Goal: Information Seeking & Learning: Learn about a topic

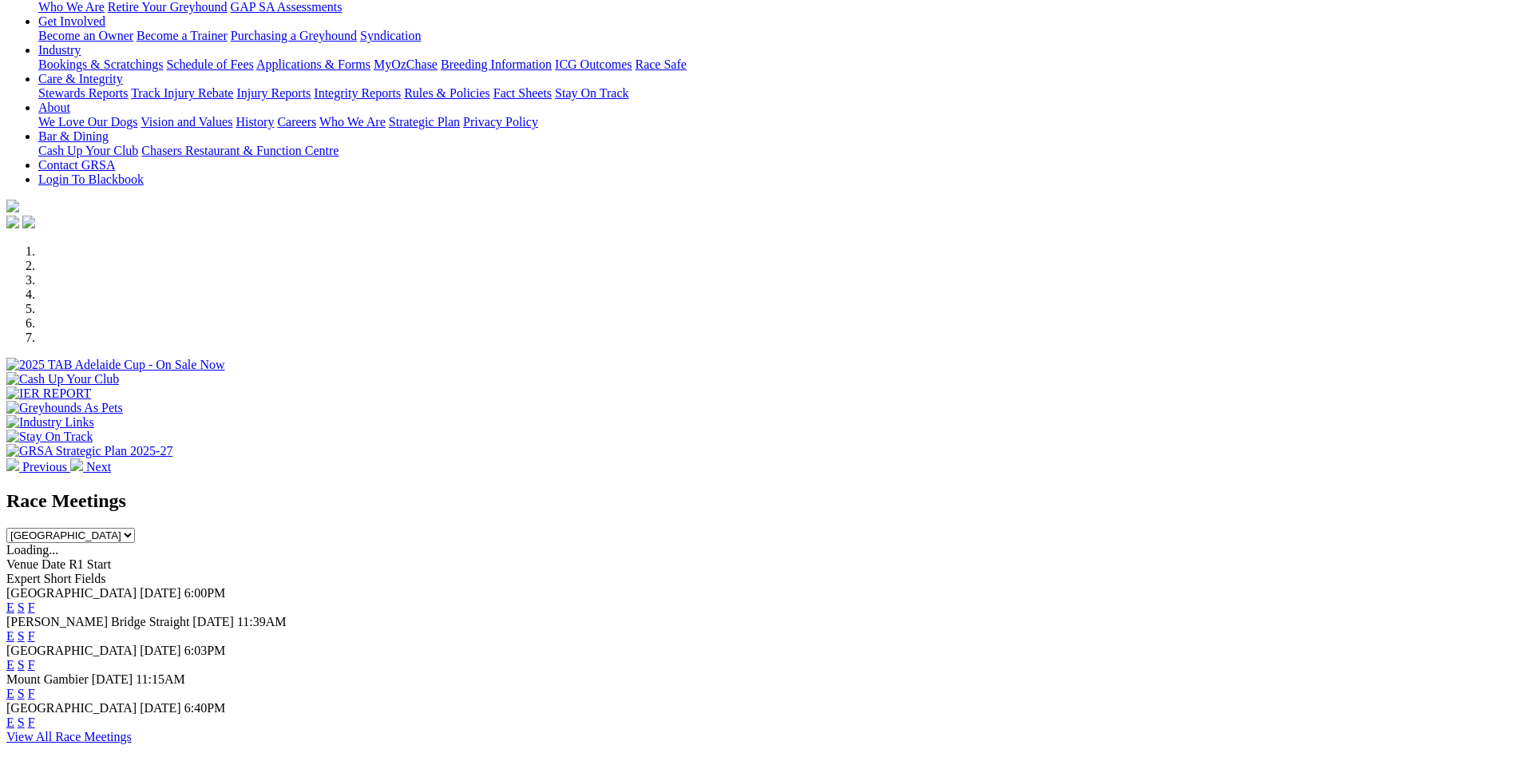
scroll to position [479, 0]
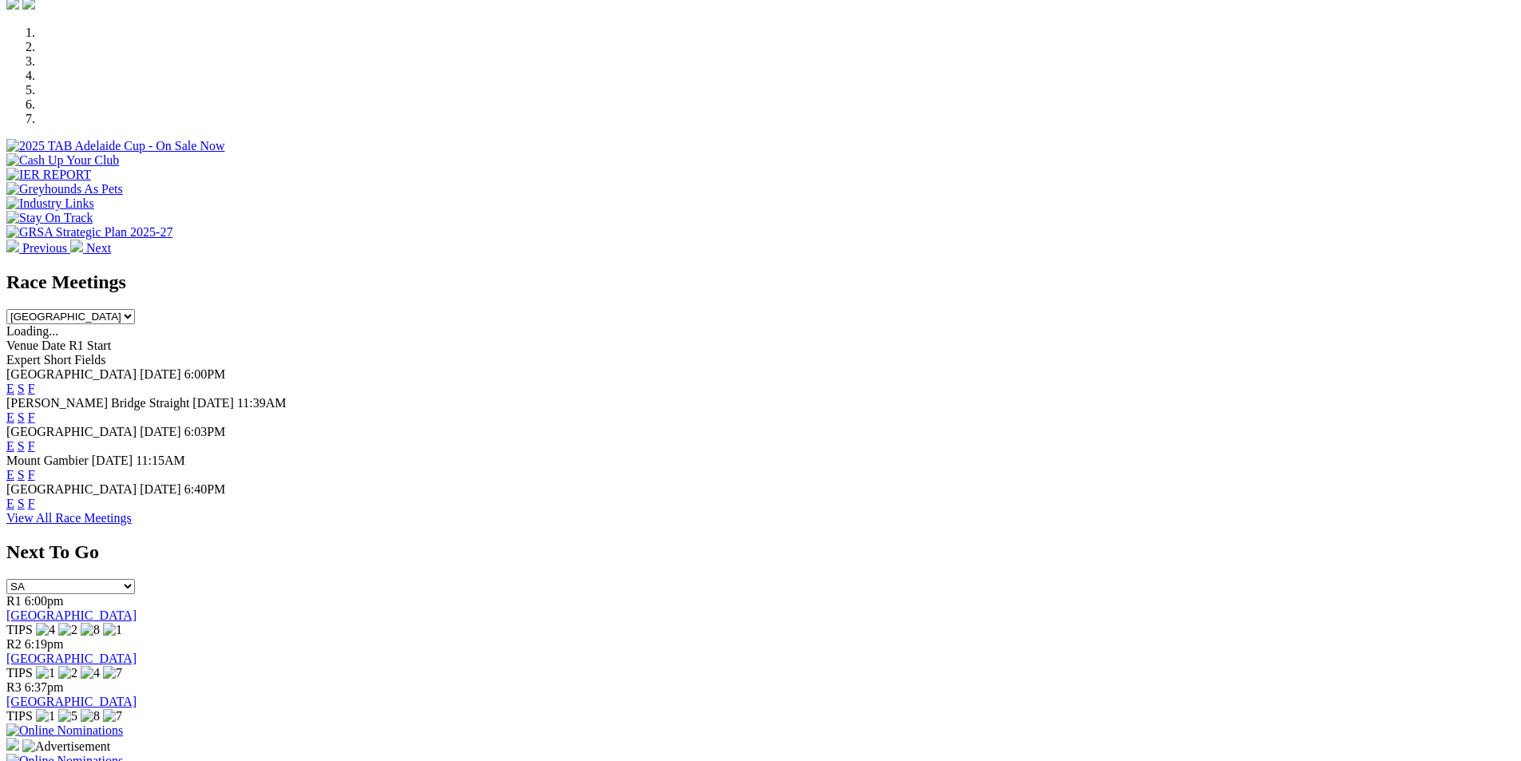
click at [35, 497] on link "F" at bounding box center [31, 504] width 7 height 14
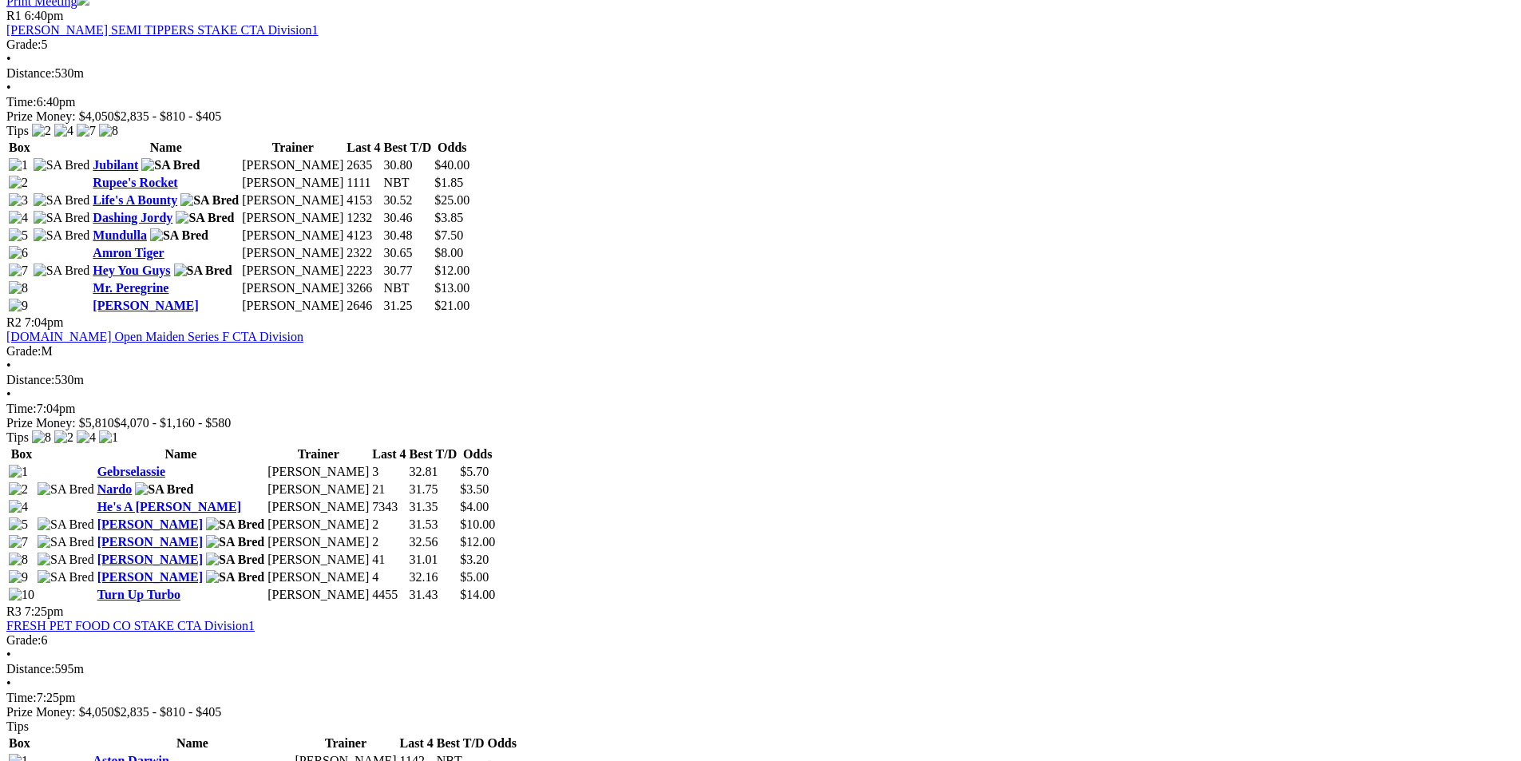
scroll to position [878, 0]
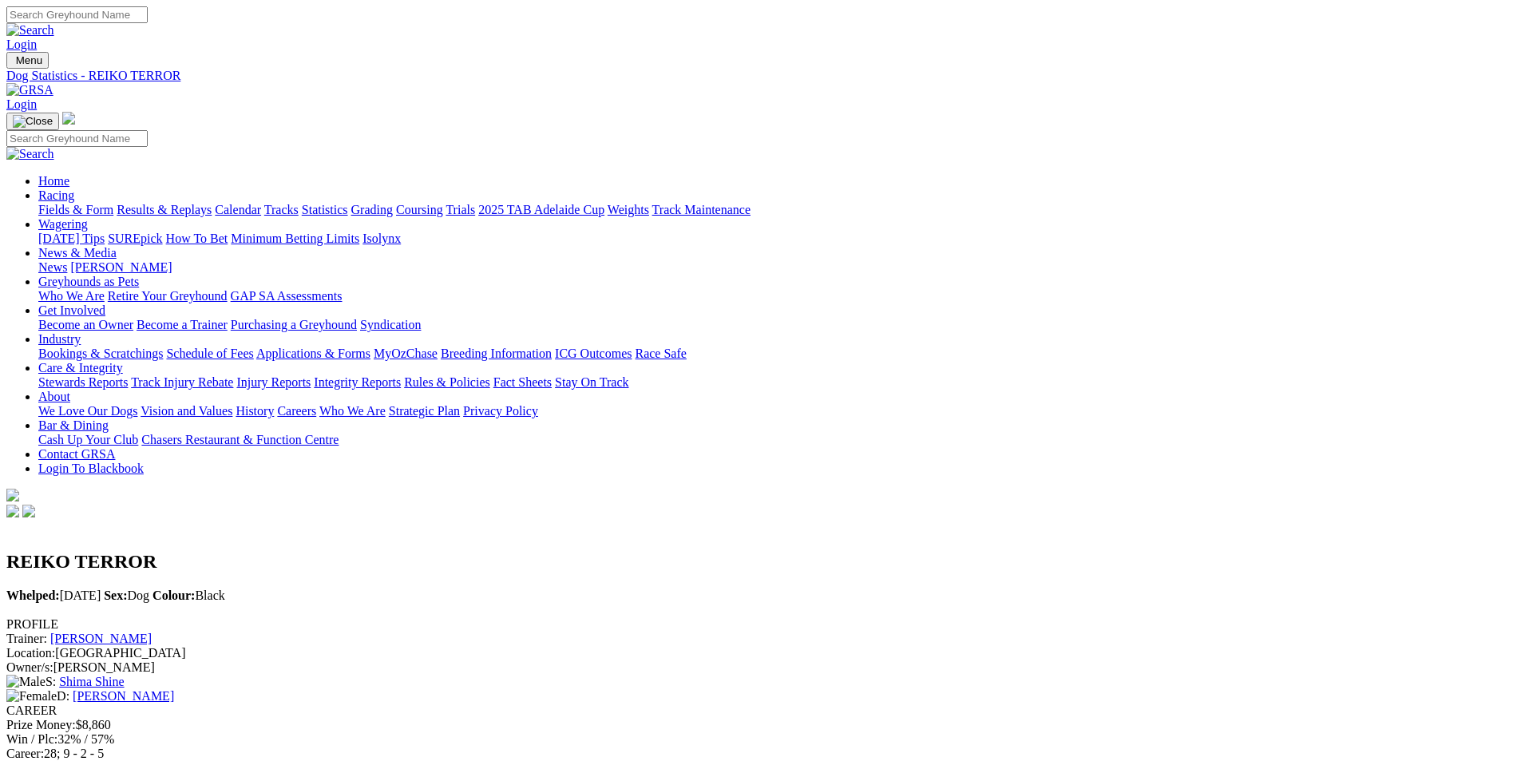
click at [152, 631] on link "Paul Bodsworth" at bounding box center [100, 638] width 101 height 14
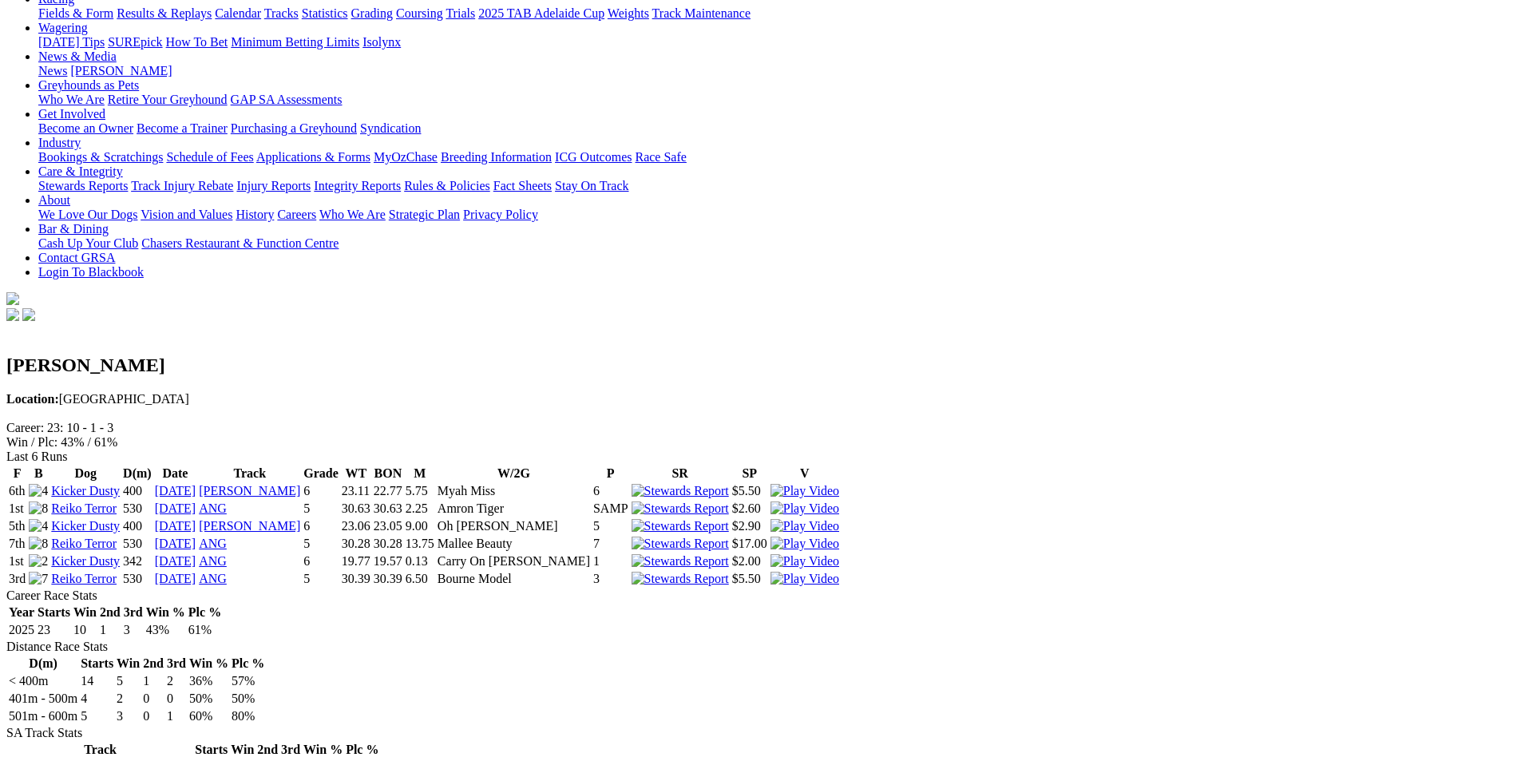
scroll to position [80, 0]
